Goal: Information Seeking & Learning: Learn about a topic

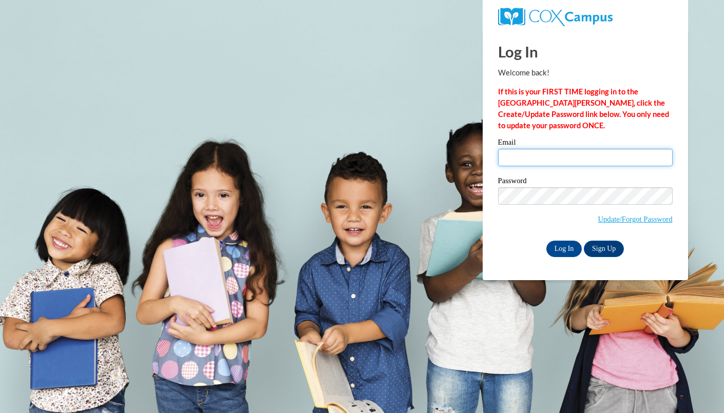
click at [537, 160] on input "Email" at bounding box center [585, 157] width 175 height 17
type input "[EMAIL_ADDRESS][DOMAIN_NAME]"
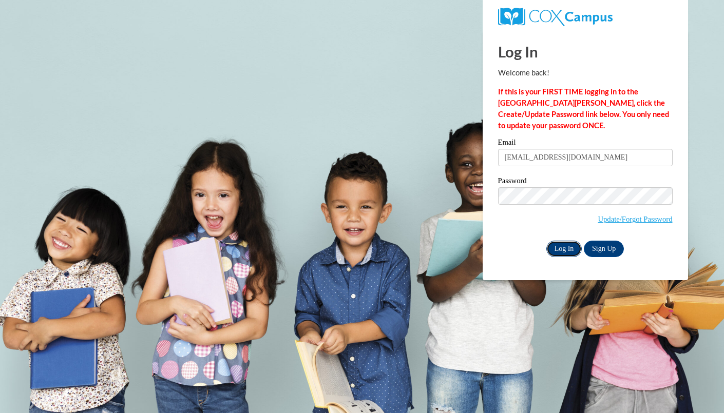
click at [554, 249] on input "Log In" at bounding box center [564, 249] width 36 height 16
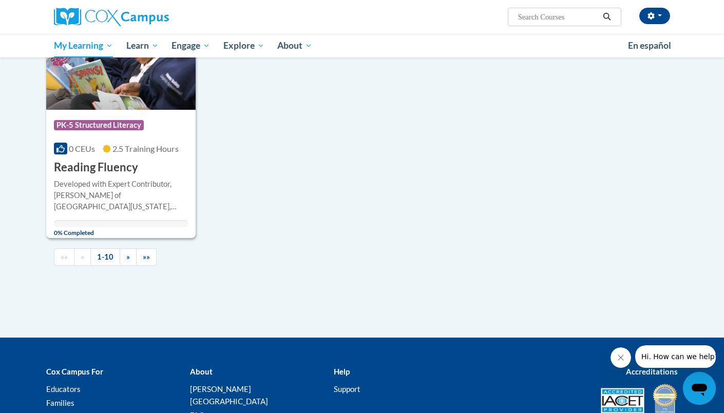
scroll to position [1005, 0]
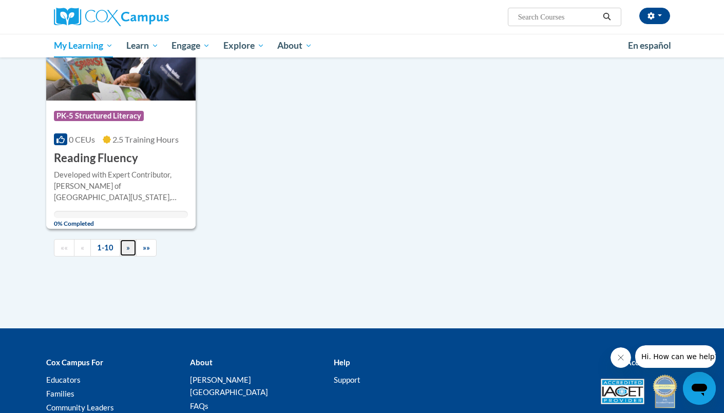
click at [126, 249] on span "»" at bounding box center [128, 247] width 4 height 9
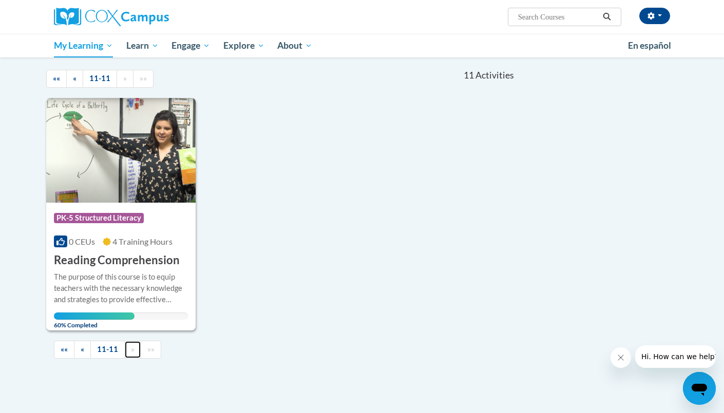
scroll to position [0, 0]
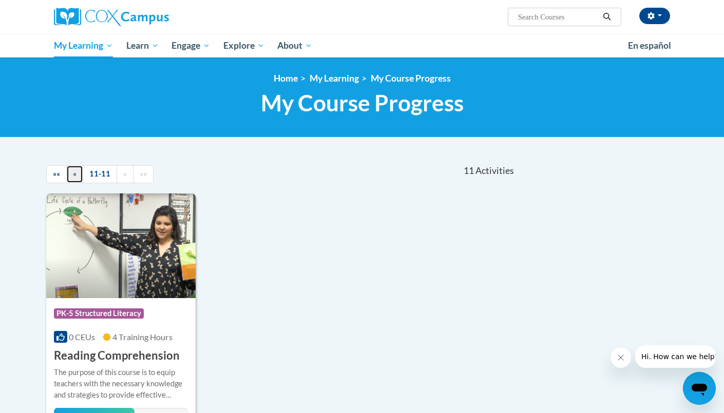
click at [76, 175] on link "«" at bounding box center [74, 174] width 17 height 18
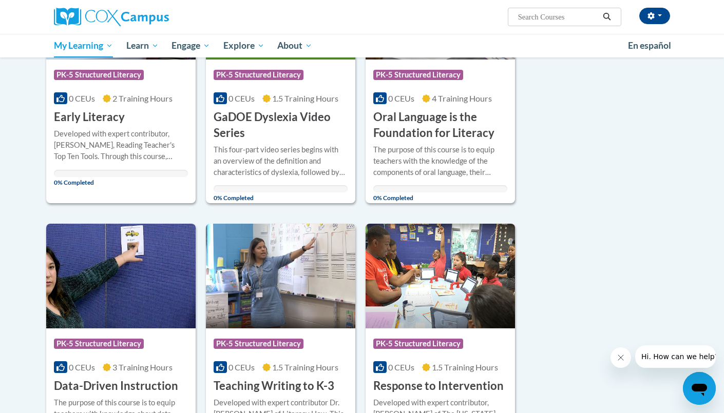
scroll to position [523, 0]
